Goal: Navigation & Orientation: Understand site structure

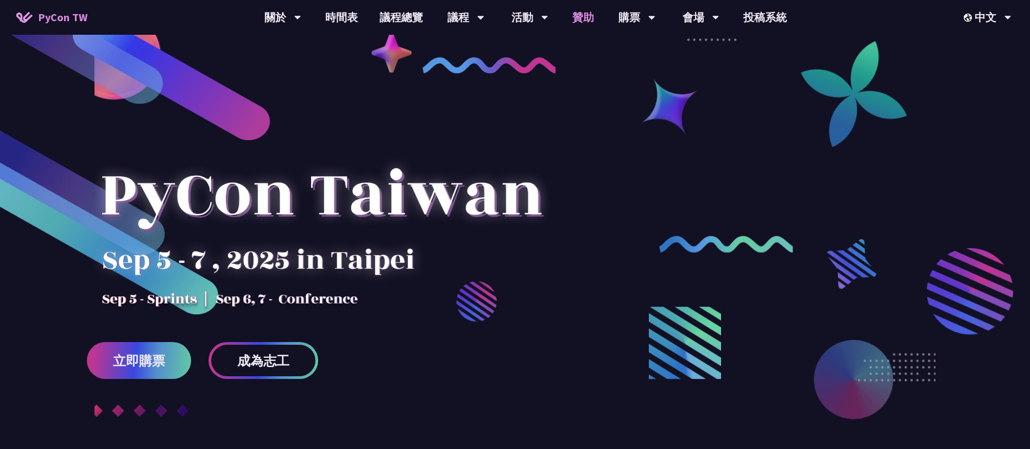
click at [585, 12] on link "贊助" at bounding box center [582, 17] width 43 height 35
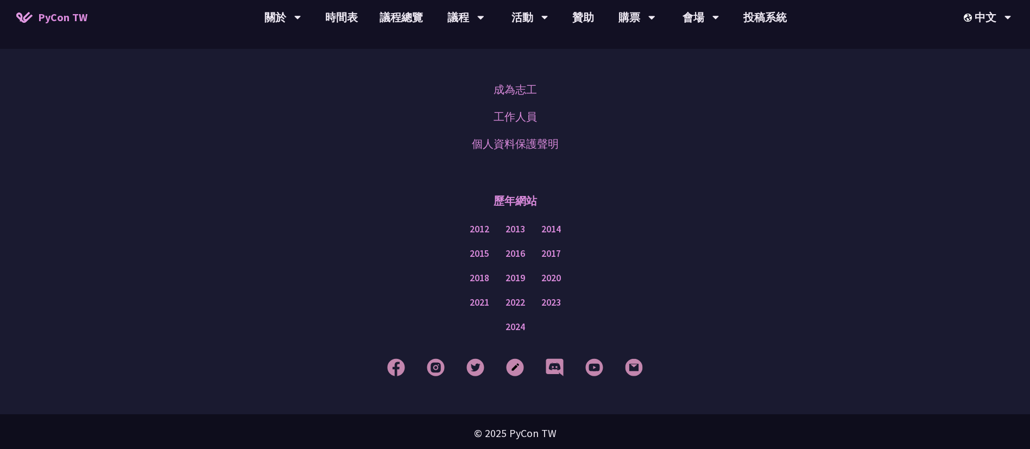
scroll to position [829, 0]
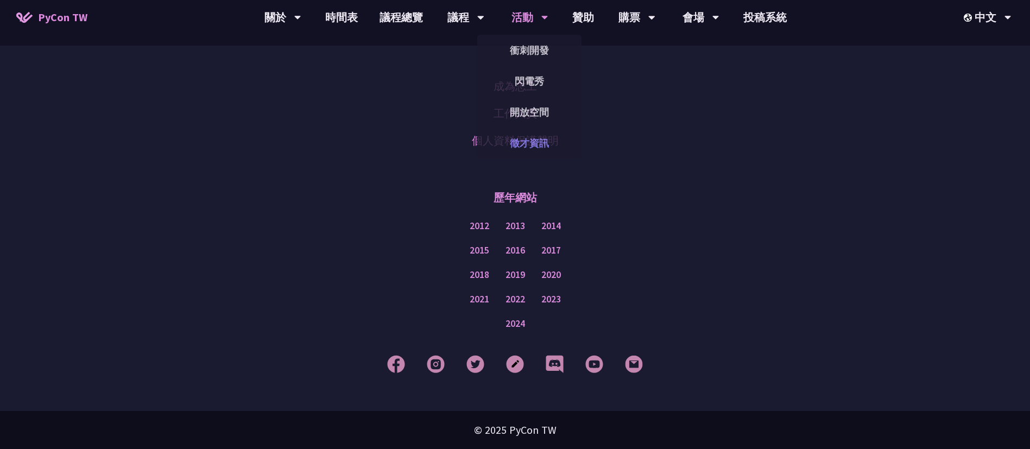
click at [540, 138] on link "徵才資訊" at bounding box center [529, 143] width 104 height 26
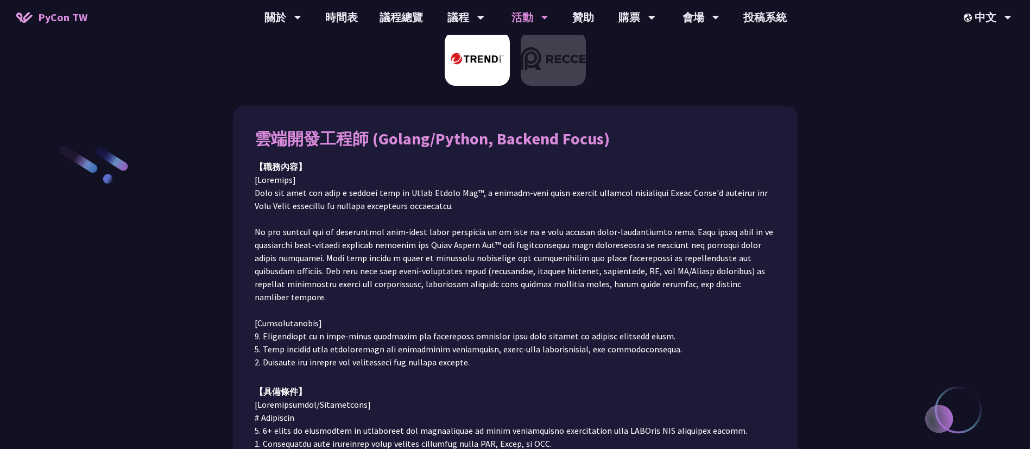
scroll to position [81, 0]
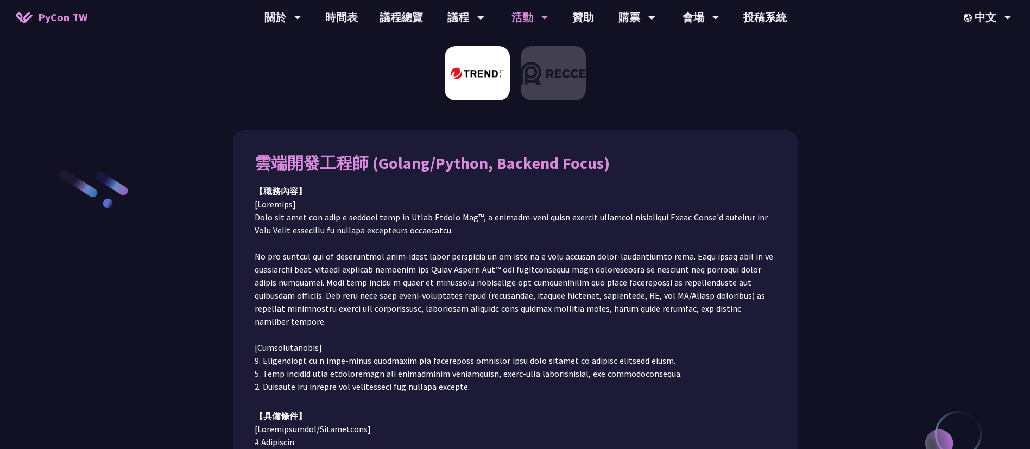
drag, startPoint x: 374, startPoint y: 160, endPoint x: 567, endPoint y: 161, distance: 193.8
click at [567, 161] on div "雲端開發工程師 (Golang/Python, Backend Focus)" at bounding box center [515, 163] width 521 height 22
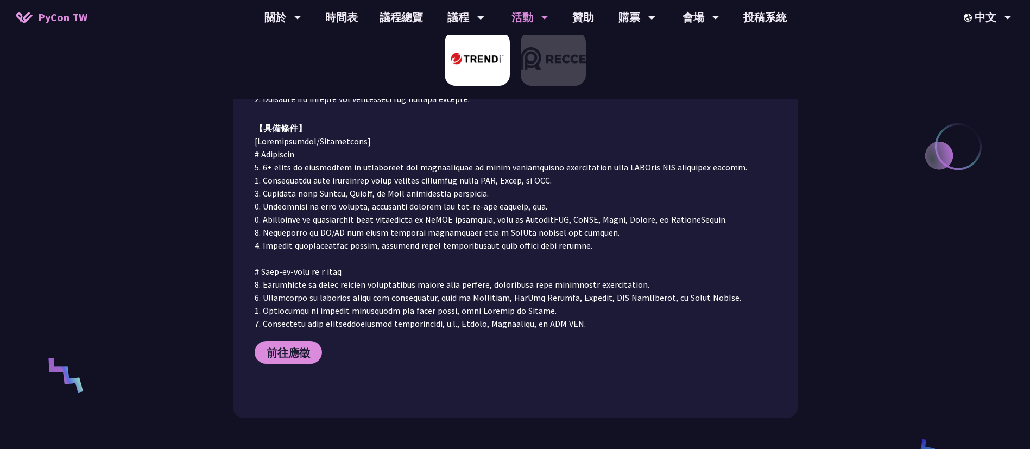
scroll to position [407, 0]
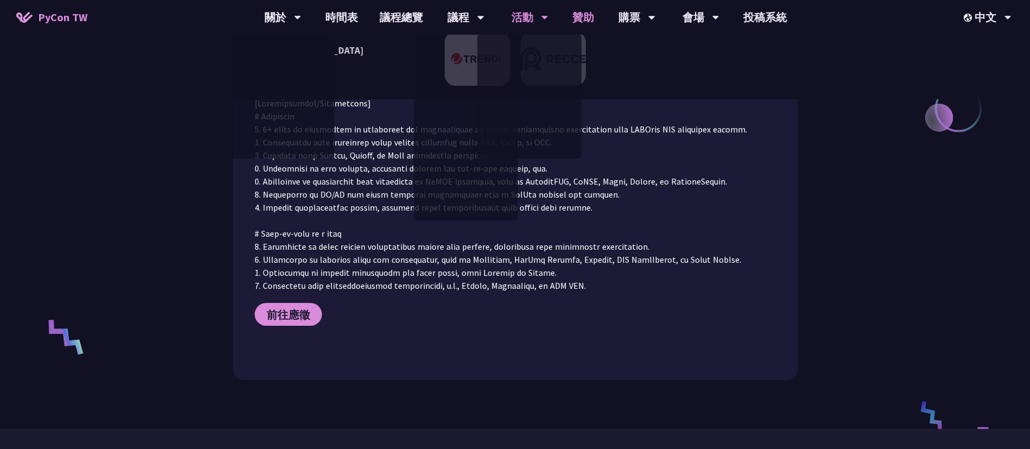
click at [587, 12] on link "贊助" at bounding box center [582, 17] width 43 height 35
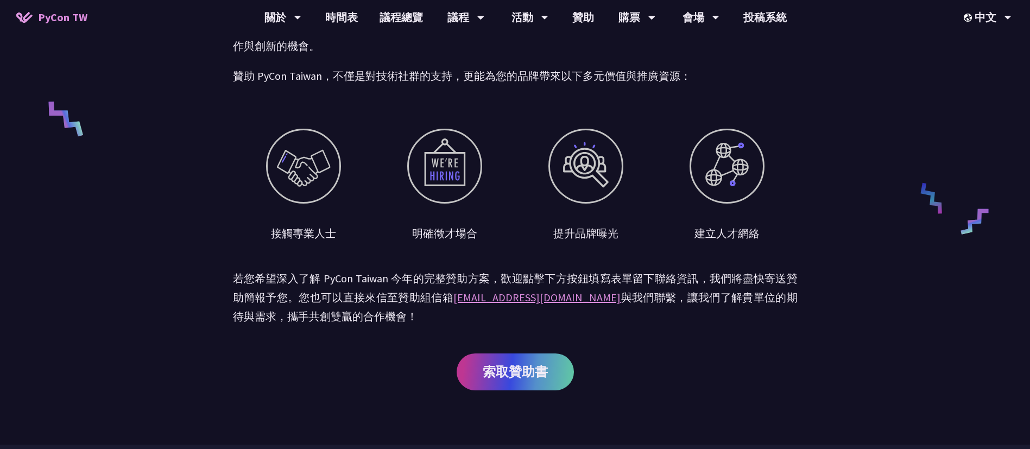
scroll to position [422, 0]
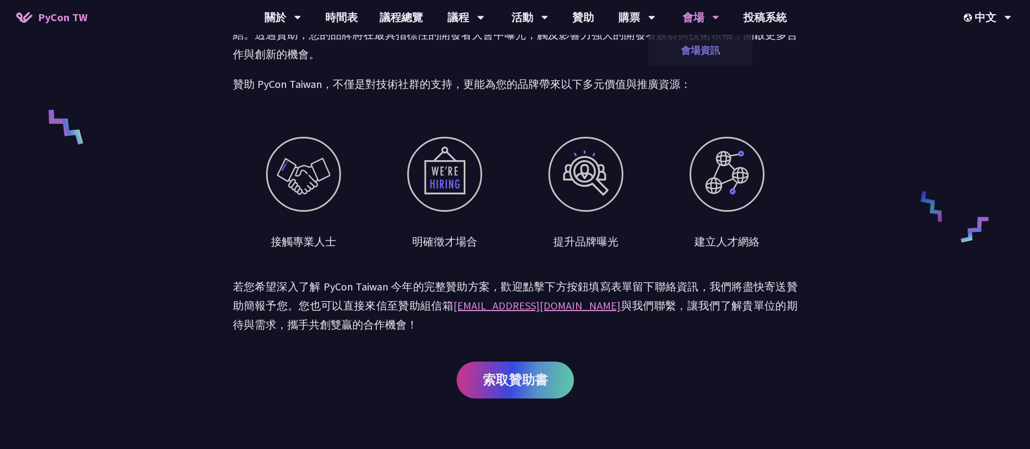
click at [706, 50] on link "會場資訊" at bounding box center [700, 50] width 104 height 26
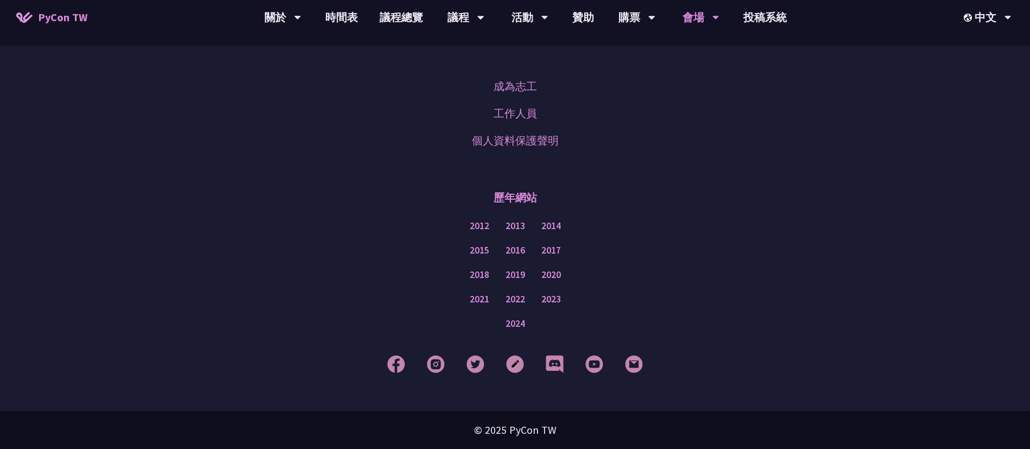
scroll to position [1534, 0]
click at [342, 16] on link "時間表" at bounding box center [341, 17] width 54 height 35
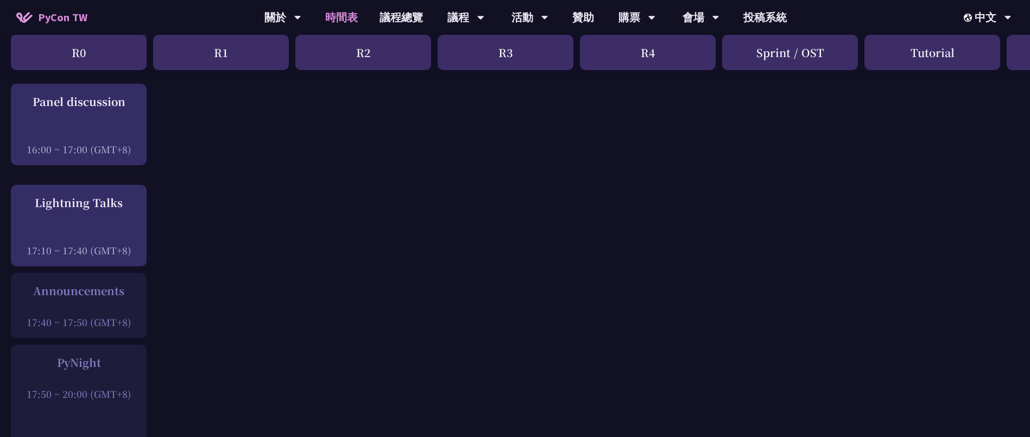
scroll to position [1288, 0]
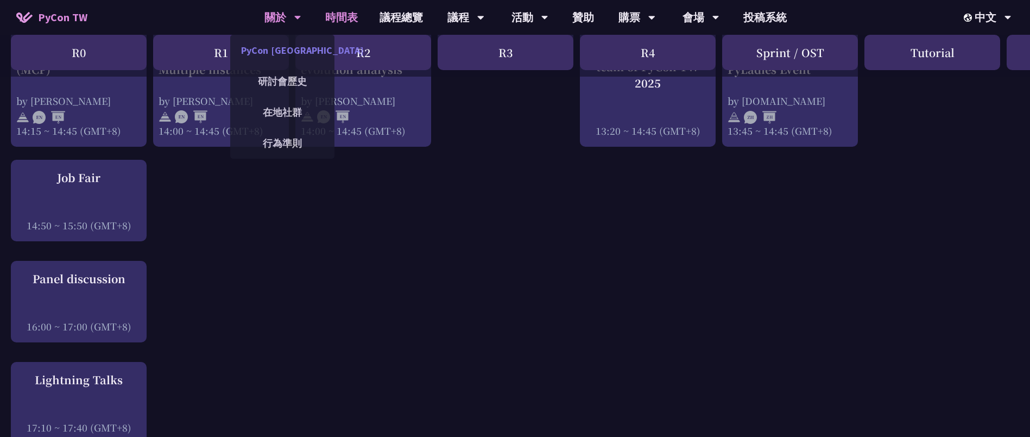
click at [280, 61] on link "PyCon [GEOGRAPHIC_DATA]" at bounding box center [282, 50] width 104 height 26
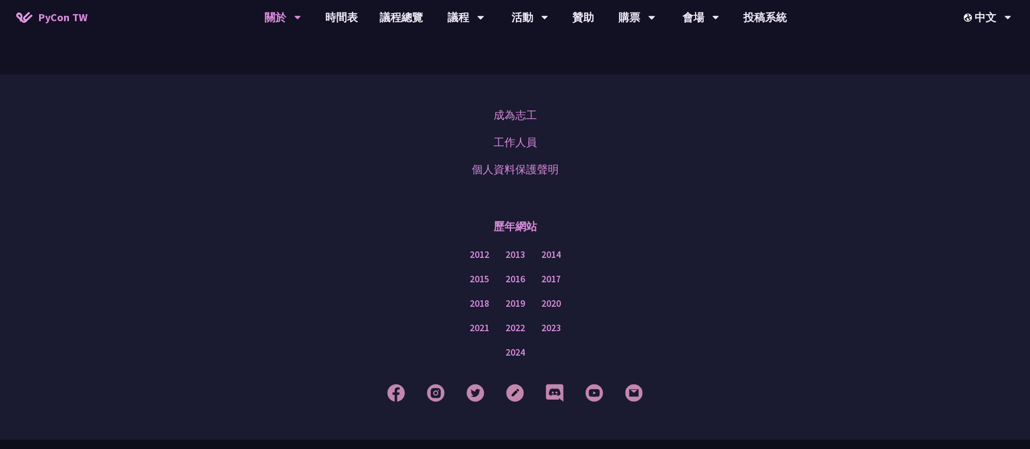
scroll to position [912, 0]
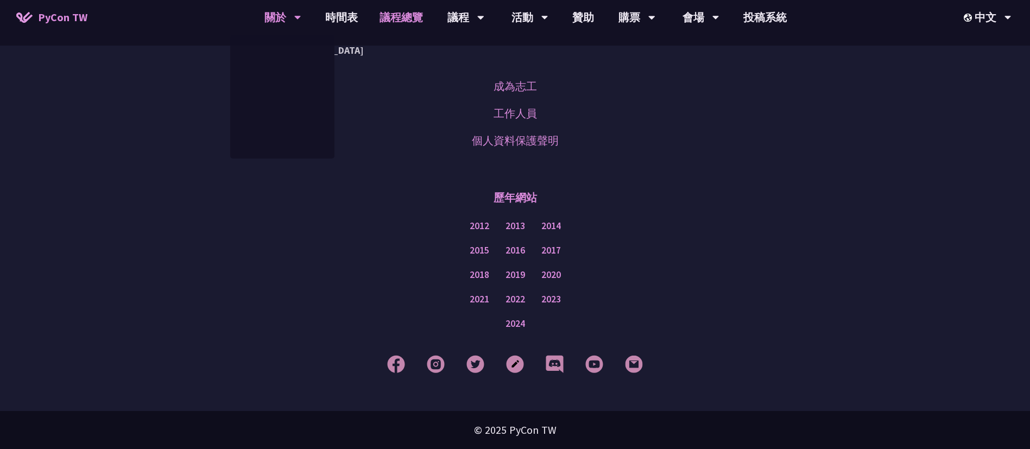
click at [374, 18] on link "議程總覽" at bounding box center [401, 17] width 65 height 35
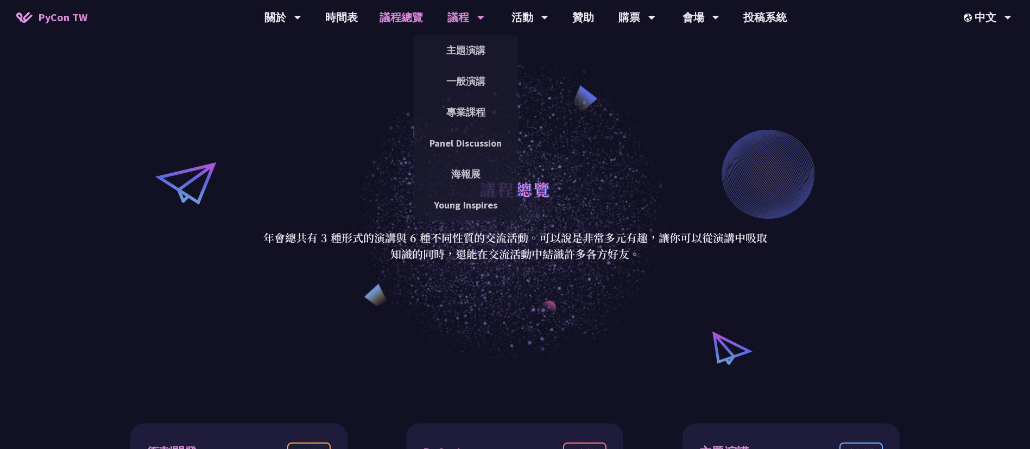
click at [460, 18] on div "議程" at bounding box center [465, 17] width 37 height 35
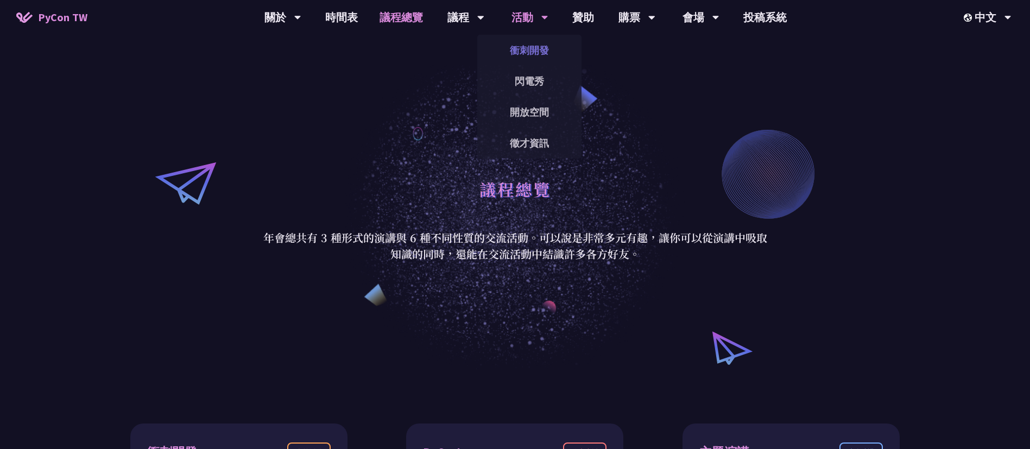
click at [533, 50] on link "衝刺開發" at bounding box center [529, 50] width 104 height 26
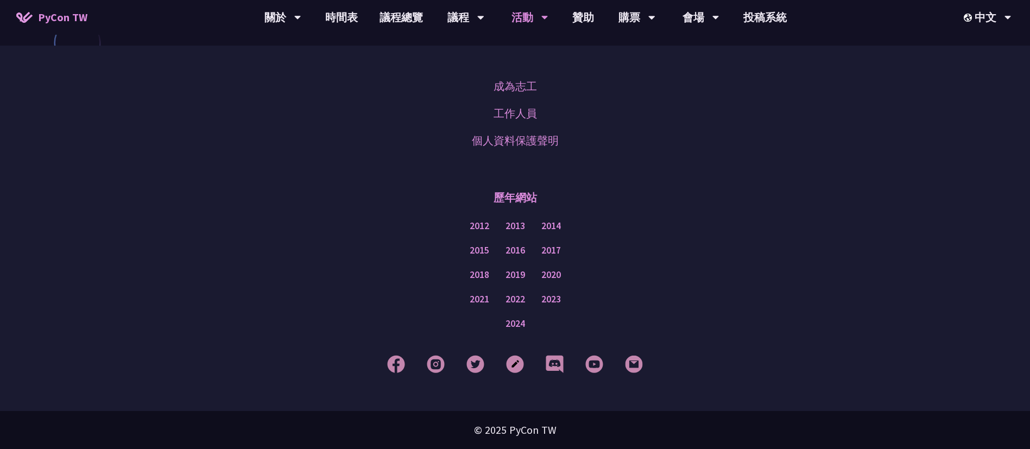
scroll to position [1020, 0]
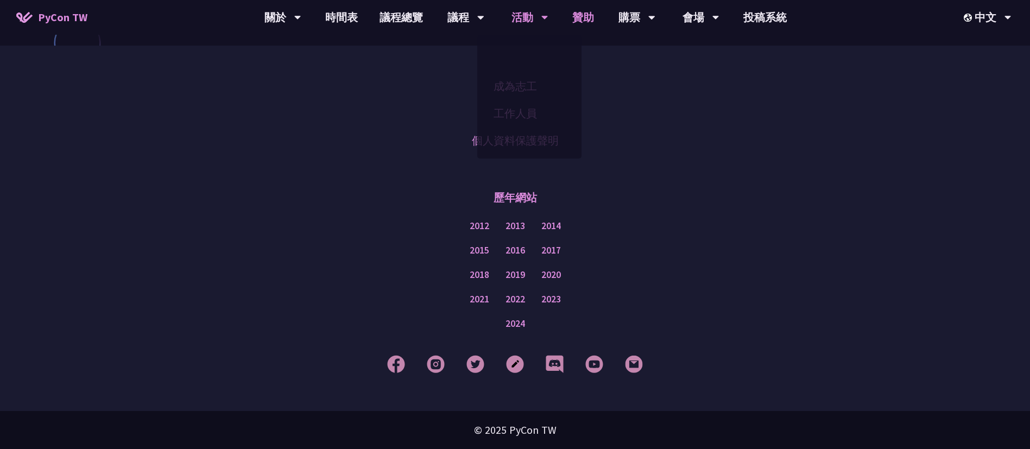
click at [587, 12] on link "贊助" at bounding box center [582, 17] width 43 height 35
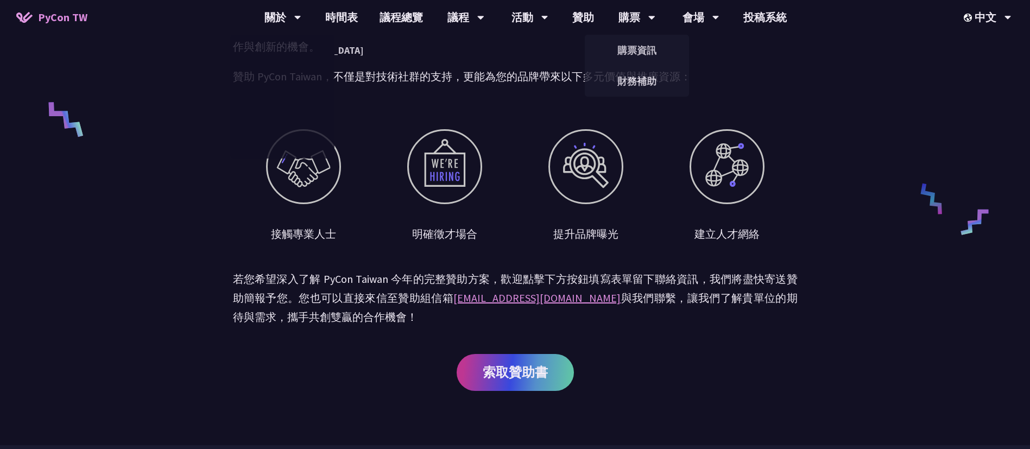
scroll to position [422, 0]
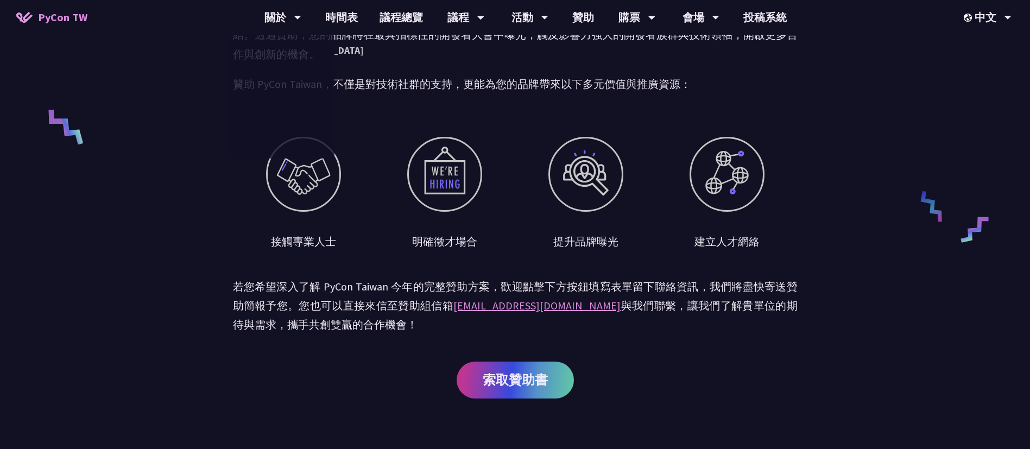
click at [70, 27] on link "PyCon TW" at bounding box center [51, 17] width 93 height 27
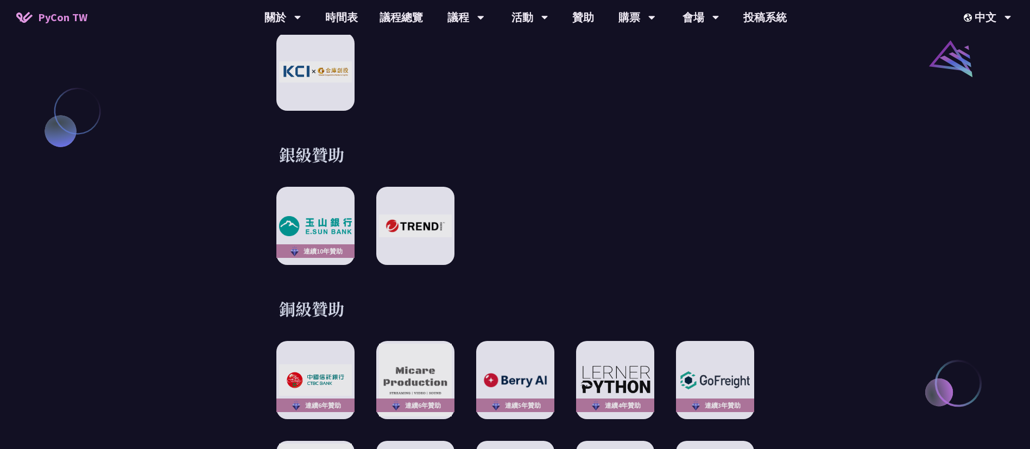
scroll to position [1249, 0]
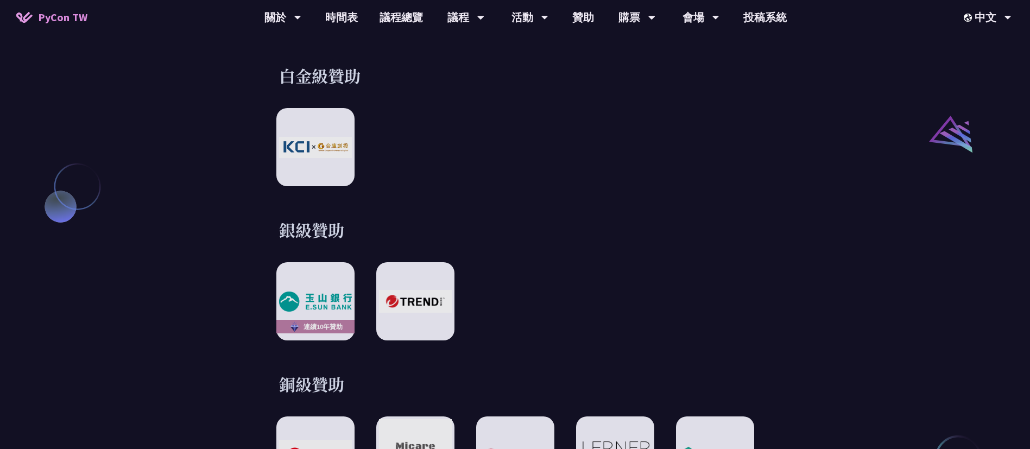
click at [747, 281] on div "連續10年贊助" at bounding box center [515, 301] width 478 height 78
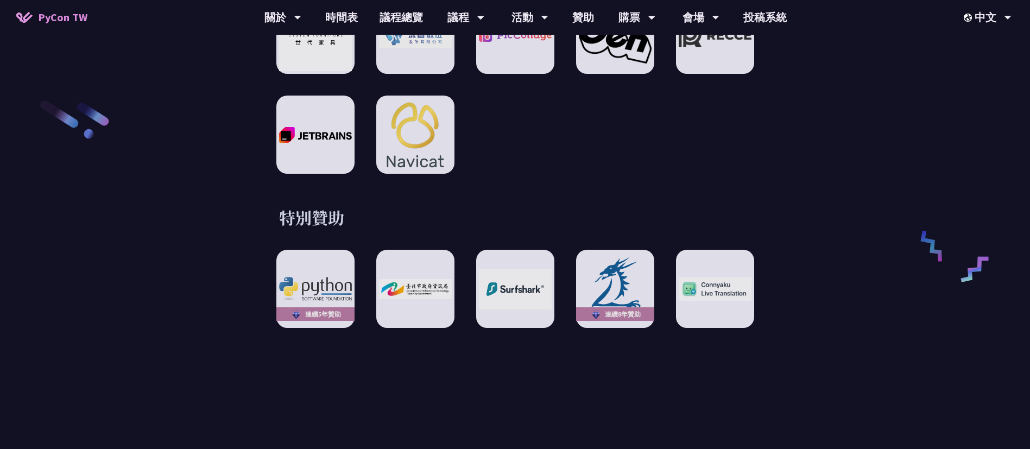
scroll to position [1819, 0]
